Goal: Information Seeking & Learning: Learn about a topic

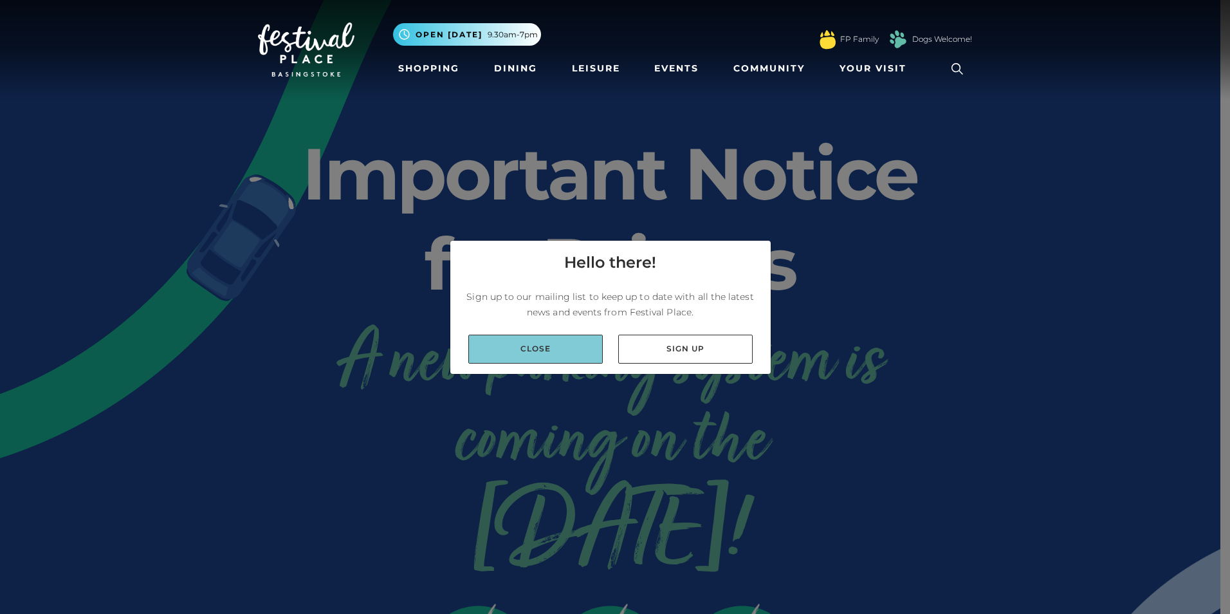
click at [555, 350] on link "Close" at bounding box center [535, 348] width 134 height 29
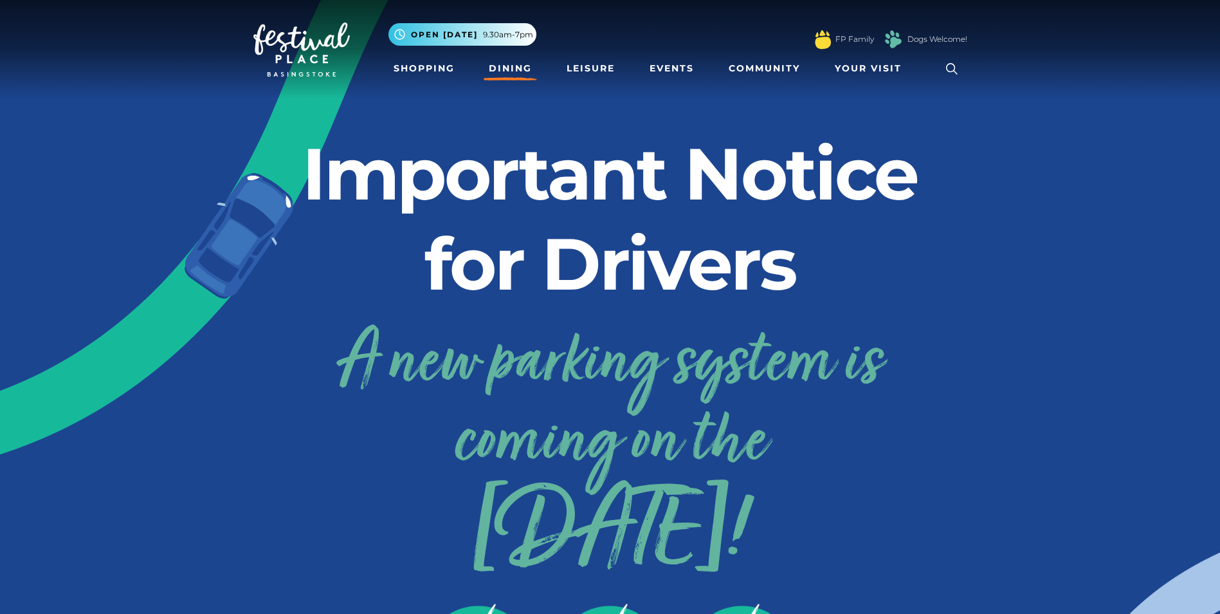
click at [499, 73] on link "Dining" at bounding box center [510, 69] width 53 height 24
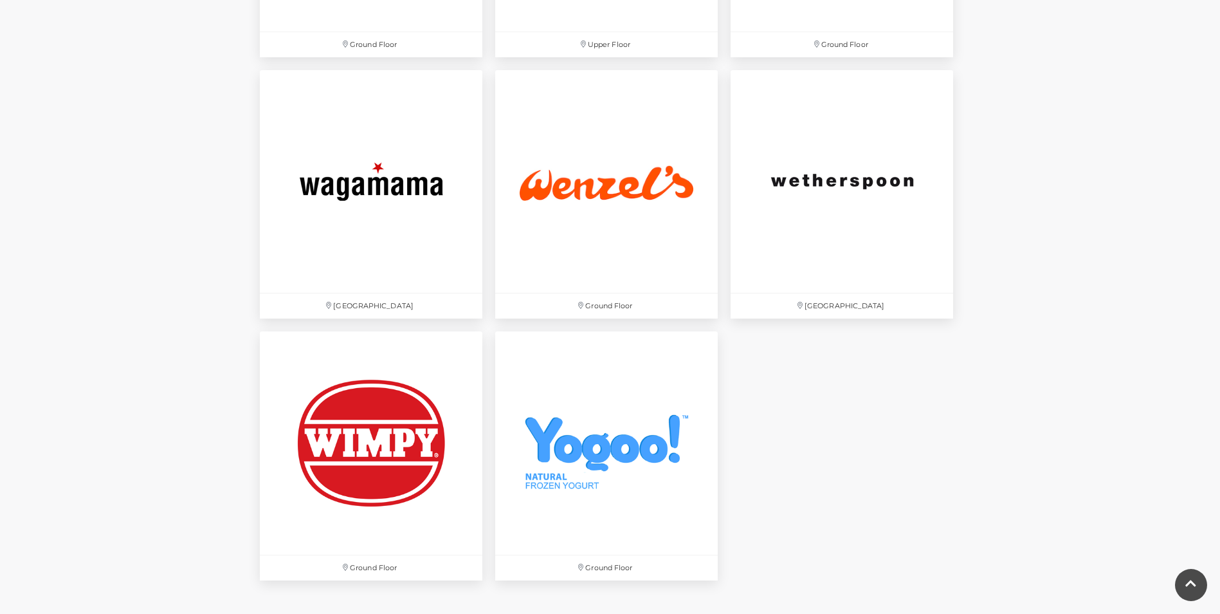
scroll to position [4245, 0]
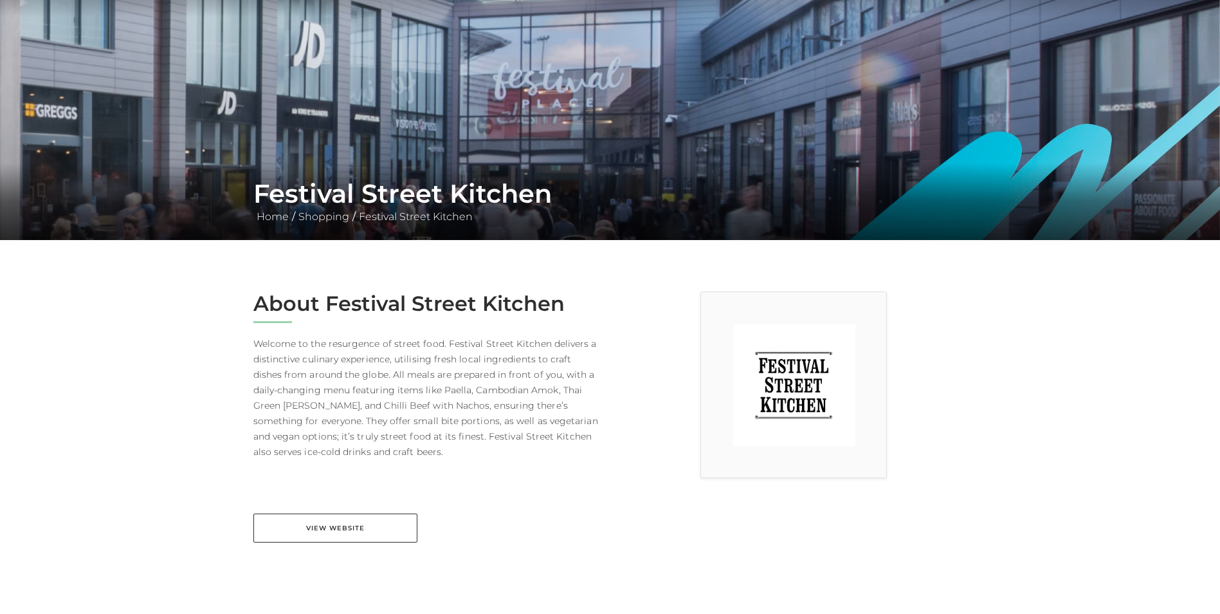
scroll to position [257, 0]
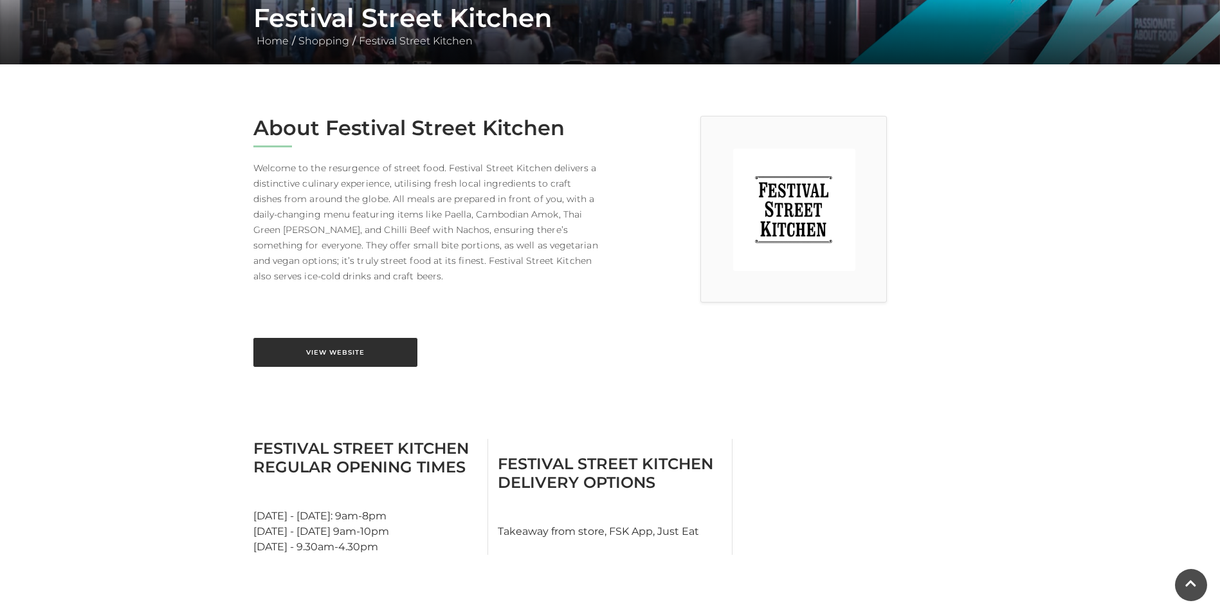
click at [352, 345] on link "View Website" at bounding box center [335, 352] width 164 height 29
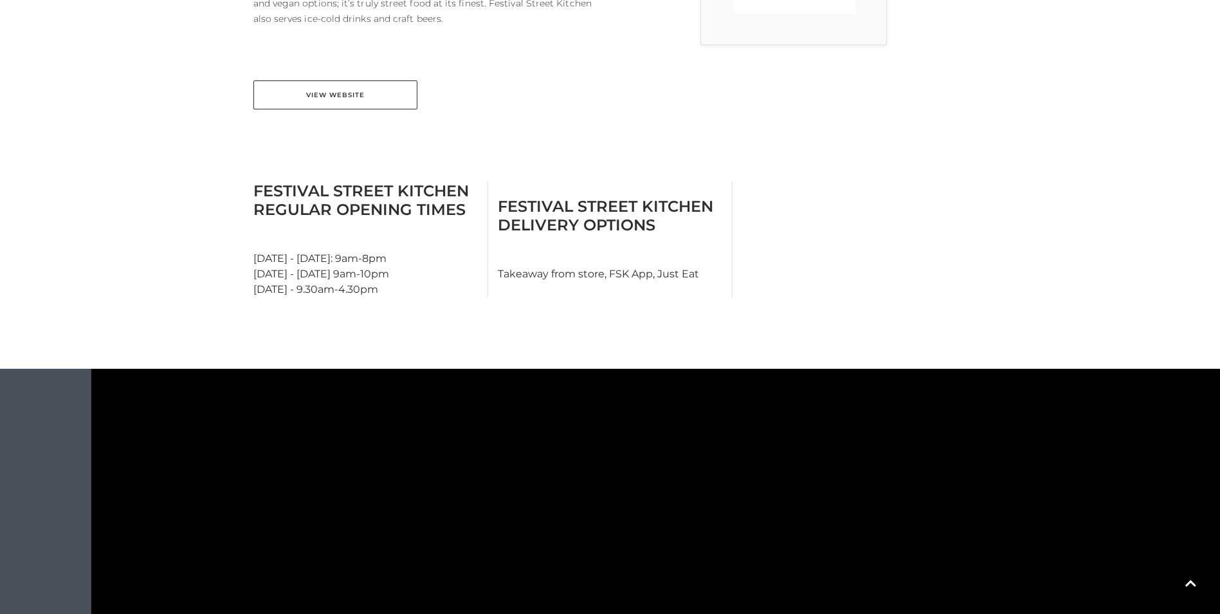
scroll to position [129, 0]
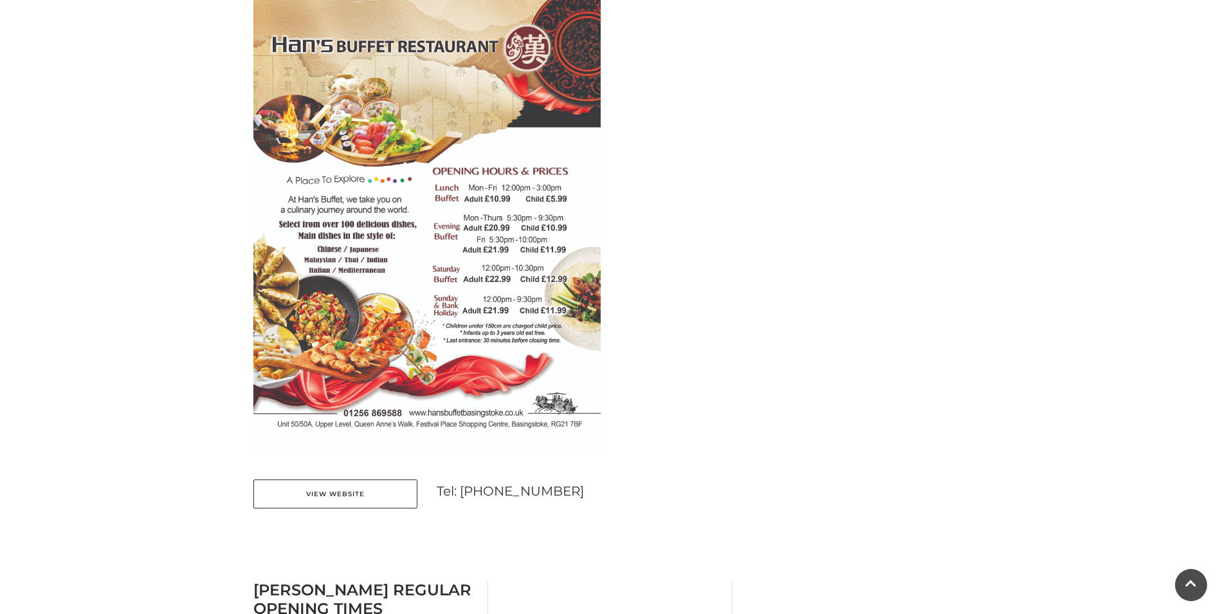
scroll to position [900, 0]
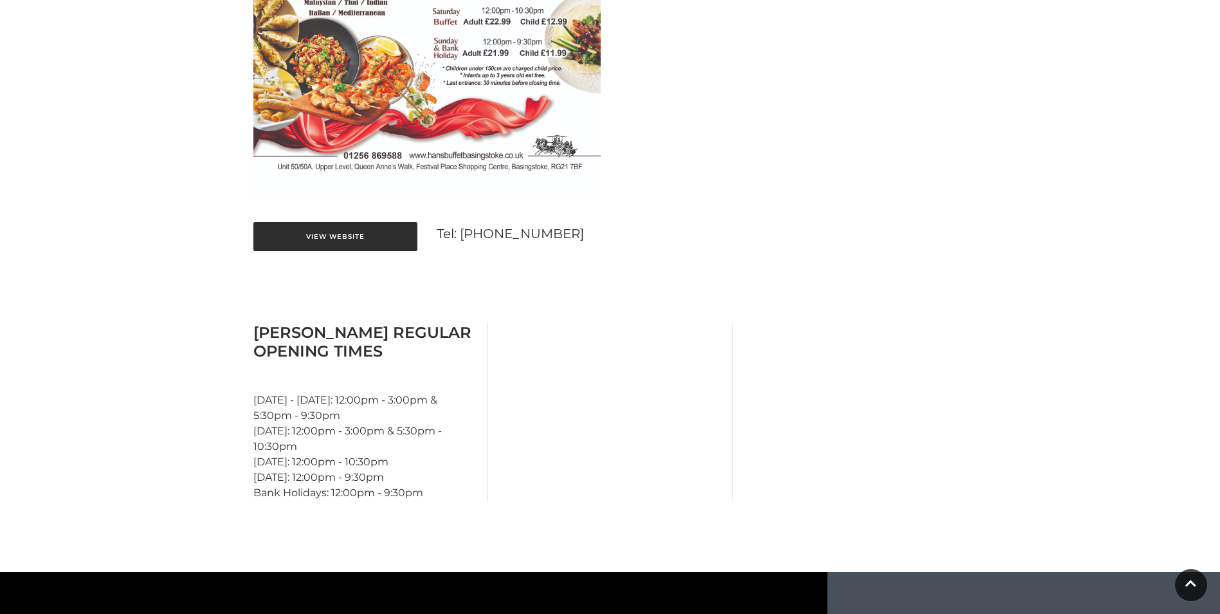
click at [359, 239] on link "View Website" at bounding box center [335, 236] width 164 height 29
click at [381, 241] on link "View Website" at bounding box center [335, 236] width 164 height 29
click at [359, 241] on link "View Website" at bounding box center [335, 236] width 164 height 29
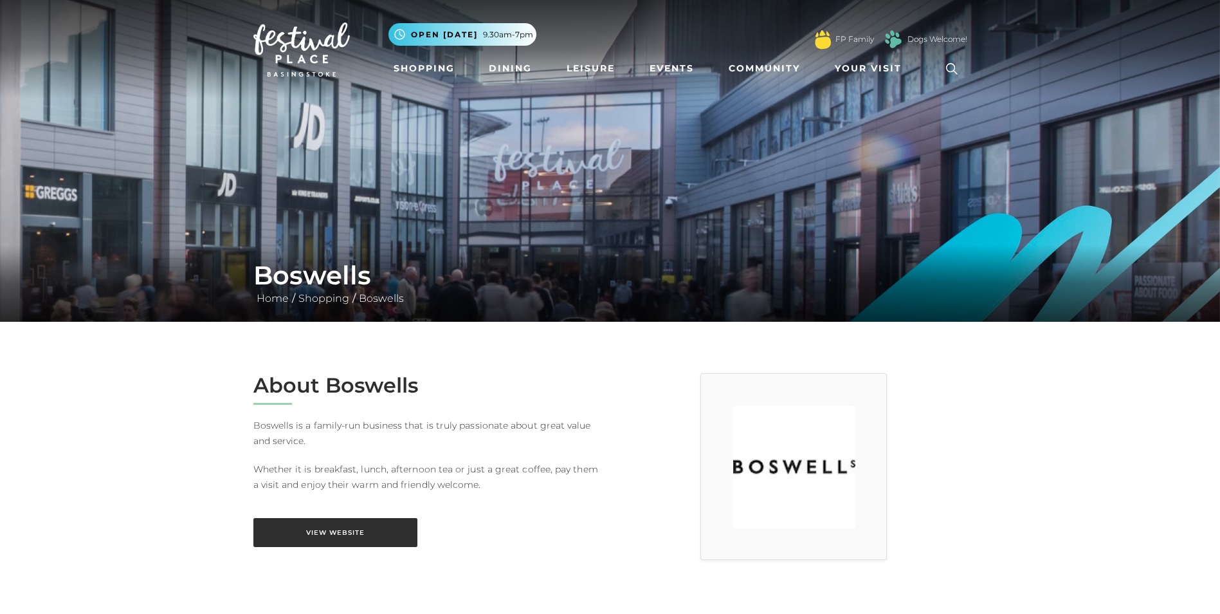
click at [379, 535] on link "View Website" at bounding box center [335, 532] width 164 height 29
